Goal: Task Accomplishment & Management: Manage account settings

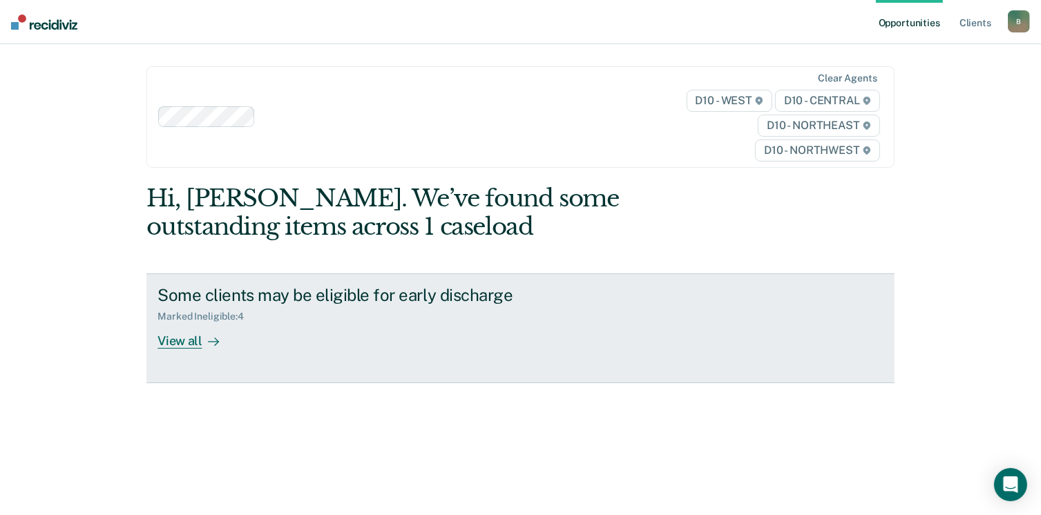
click at [195, 350] on link "Some clients may be eligible for early discharge Marked Ineligible : 4 View all" at bounding box center [519, 327] width 747 height 109
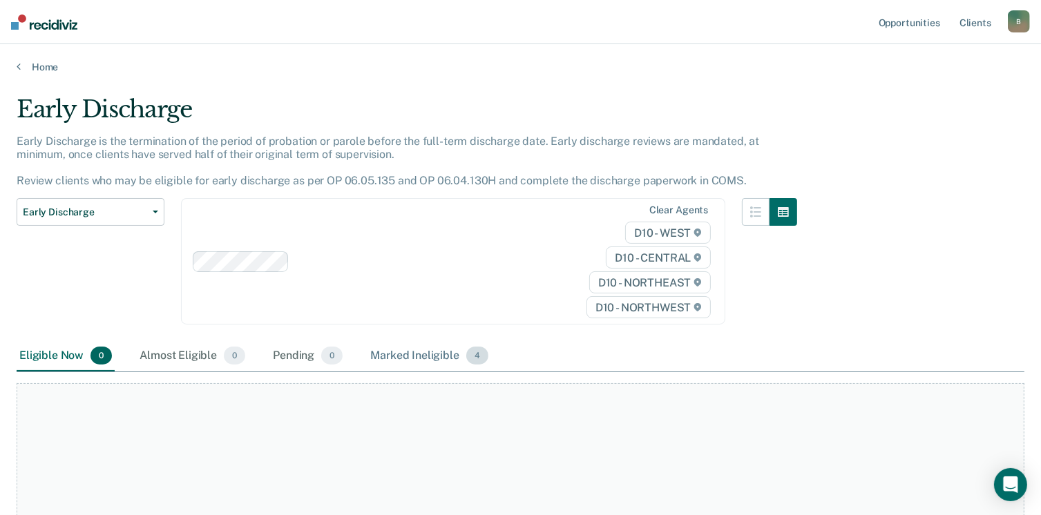
click at [403, 358] on div "Marked Ineligible 4" at bounding box center [429, 356] width 124 height 30
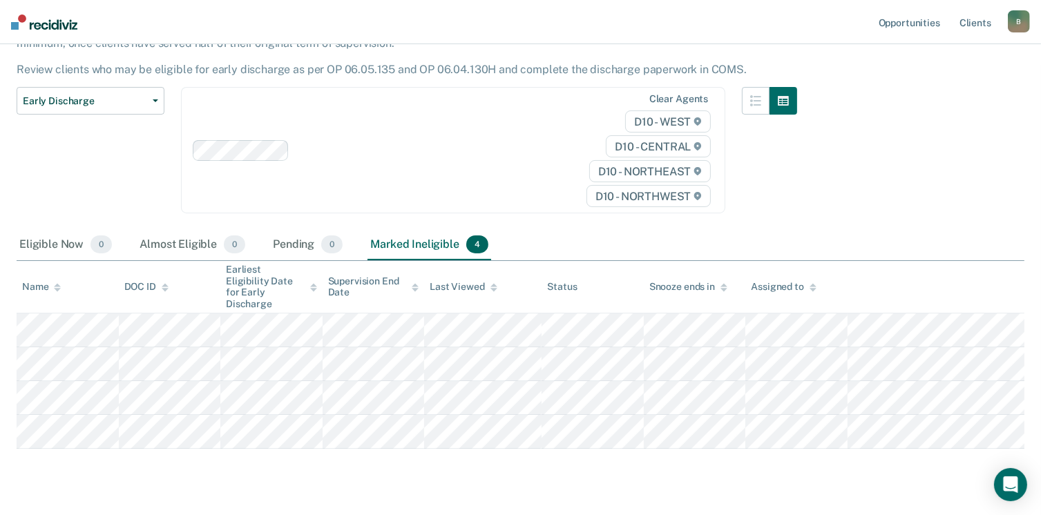
scroll to position [122, 0]
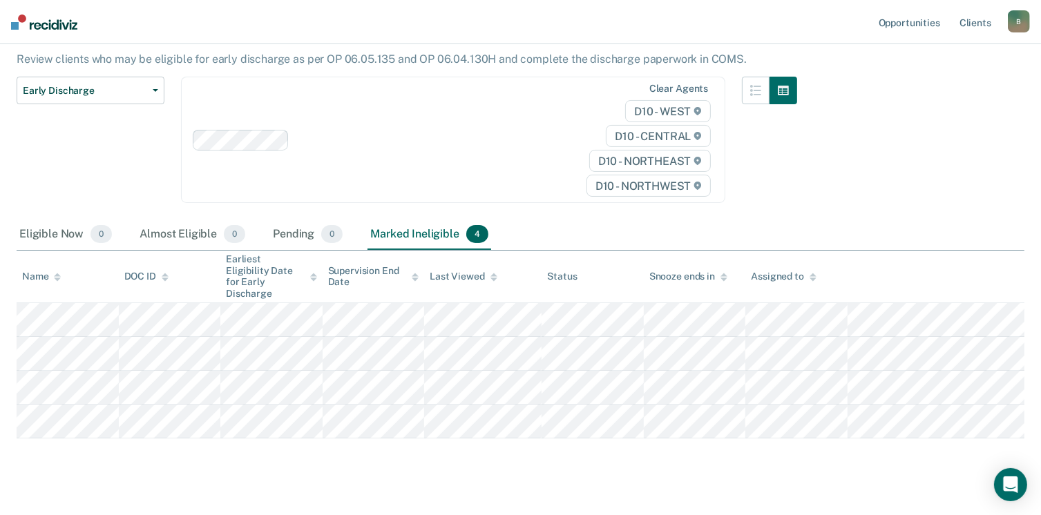
click at [1019, 19] on div "B" at bounding box center [1019, 21] width 22 height 22
click at [946, 86] on link "Log Out" at bounding box center [963, 91] width 111 height 12
